Goal: Find specific page/section: Find specific page/section

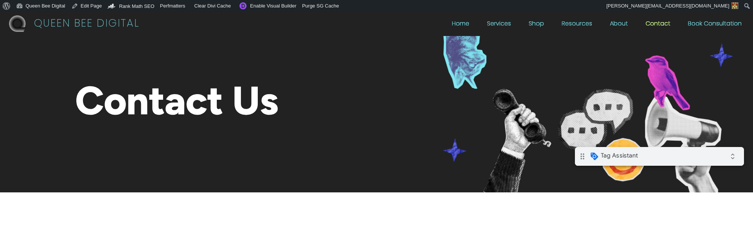
click at [582, 24] on link "Resources" at bounding box center [577, 25] width 30 height 8
